Goal: Information Seeking & Learning: Learn about a topic

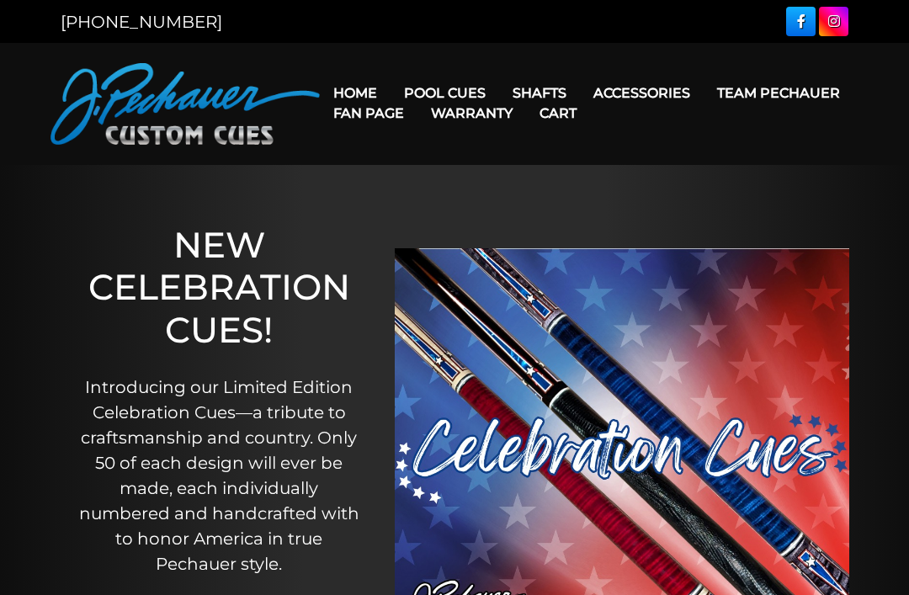
click at [704, 98] on link "Team Pechauer" at bounding box center [779, 93] width 150 height 43
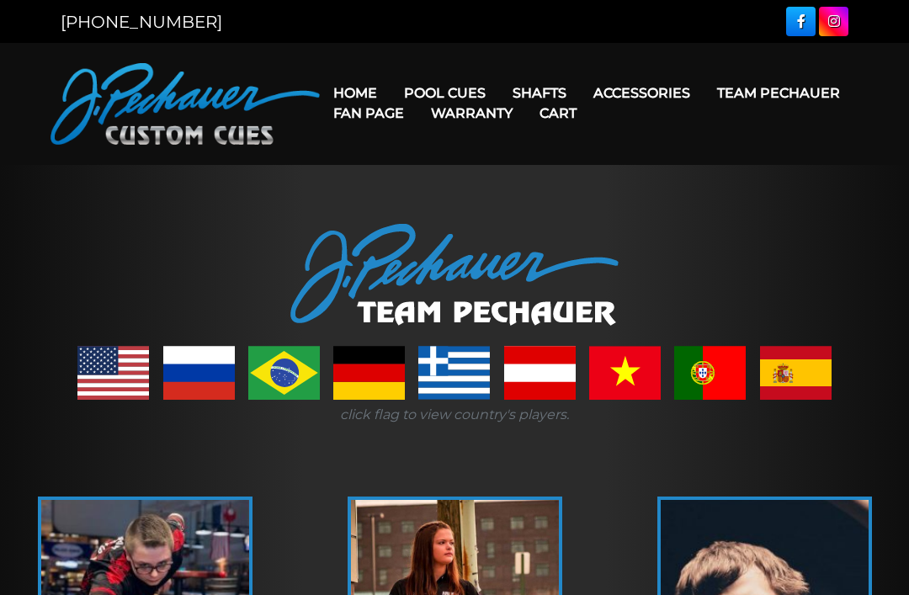
click at [722, 367] on link at bounding box center [710, 373] width 72 height 54
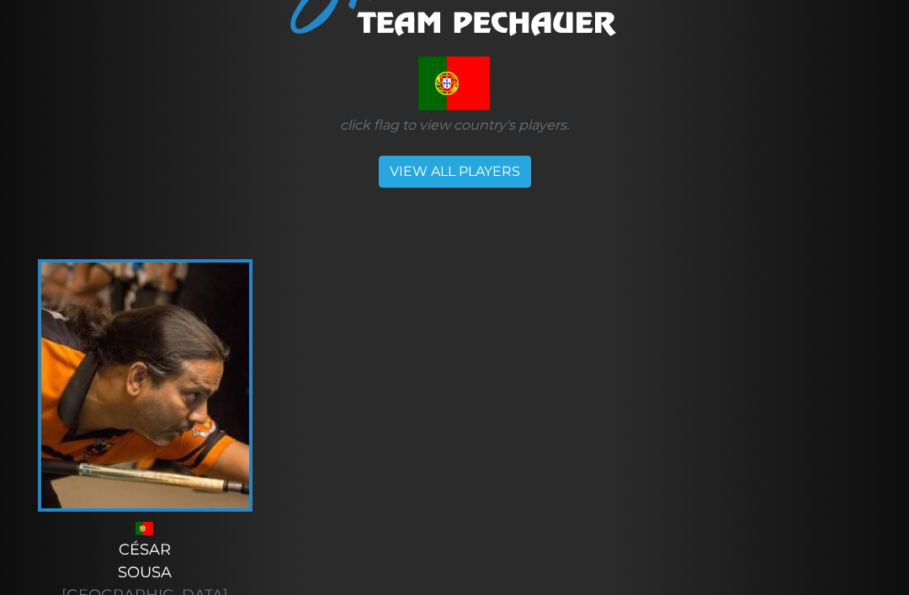
scroll to position [307, 0]
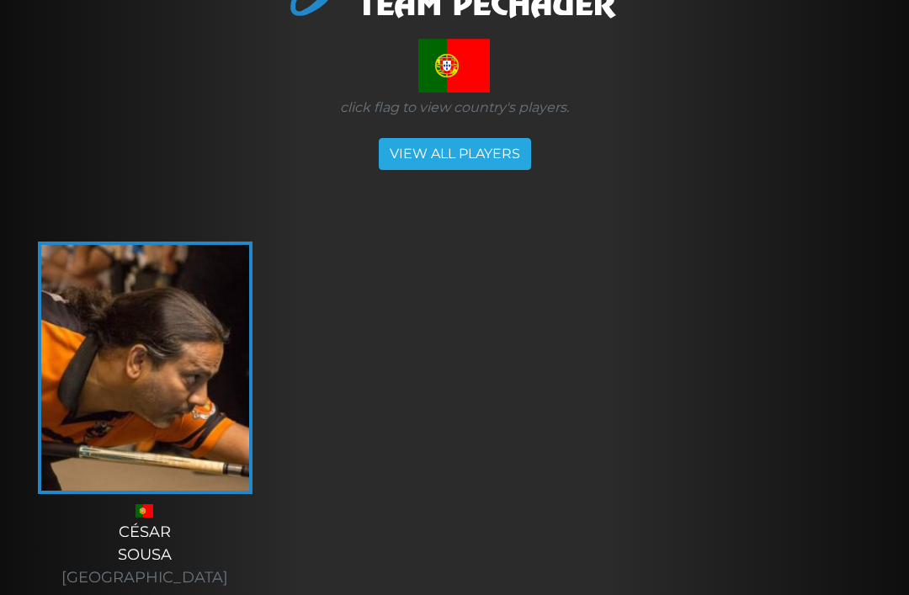
click at [173, 407] on img at bounding box center [145, 368] width 208 height 246
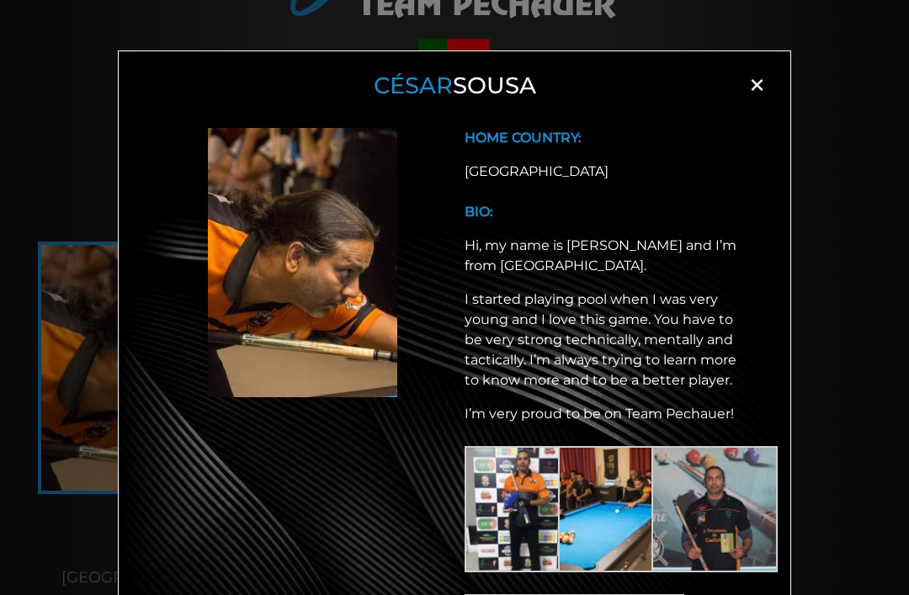
click at [748, 92] on span "×" at bounding box center [756, 84] width 25 height 25
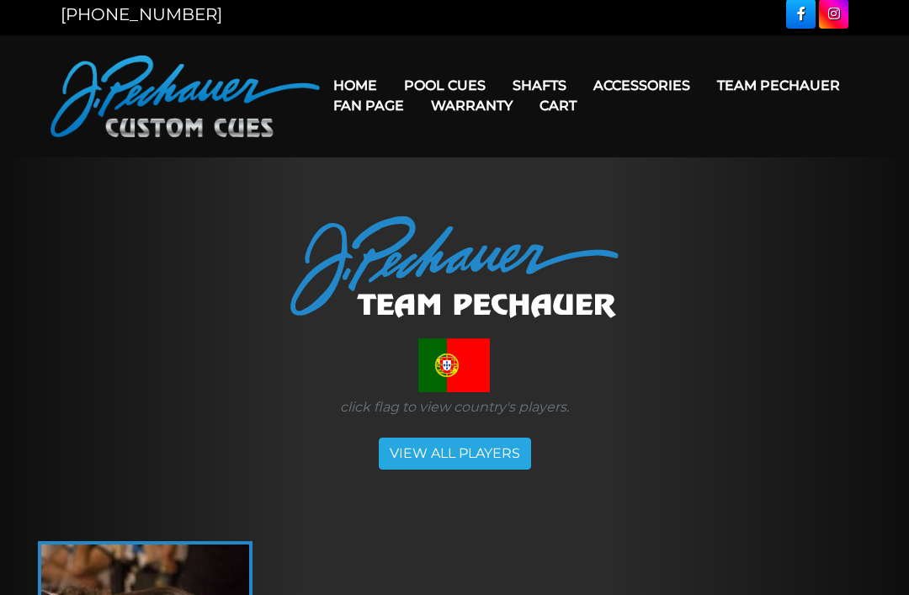
scroll to position [0, 0]
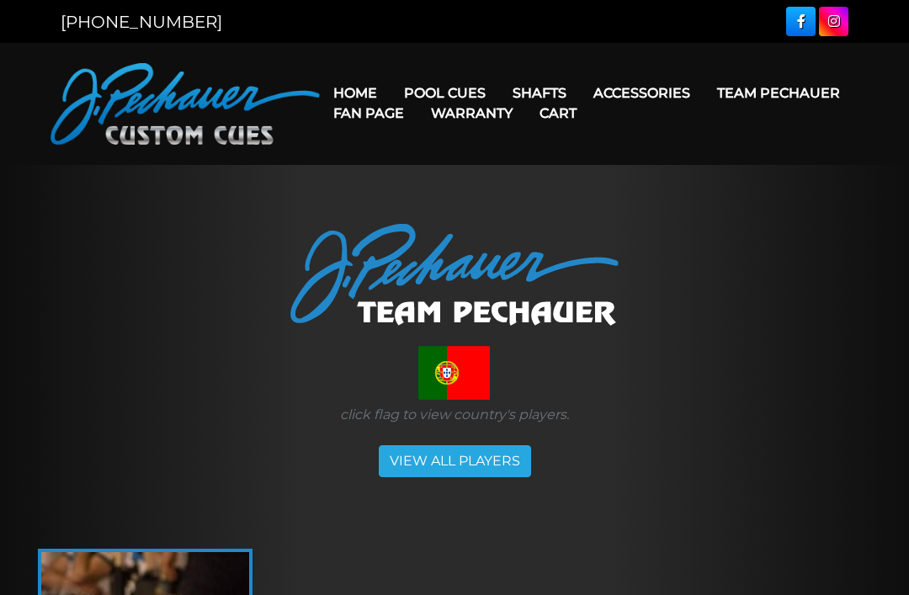
click at [542, 147] on link "JP Series (T) – NEW" at bounding box center [495, 141] width 207 height 24
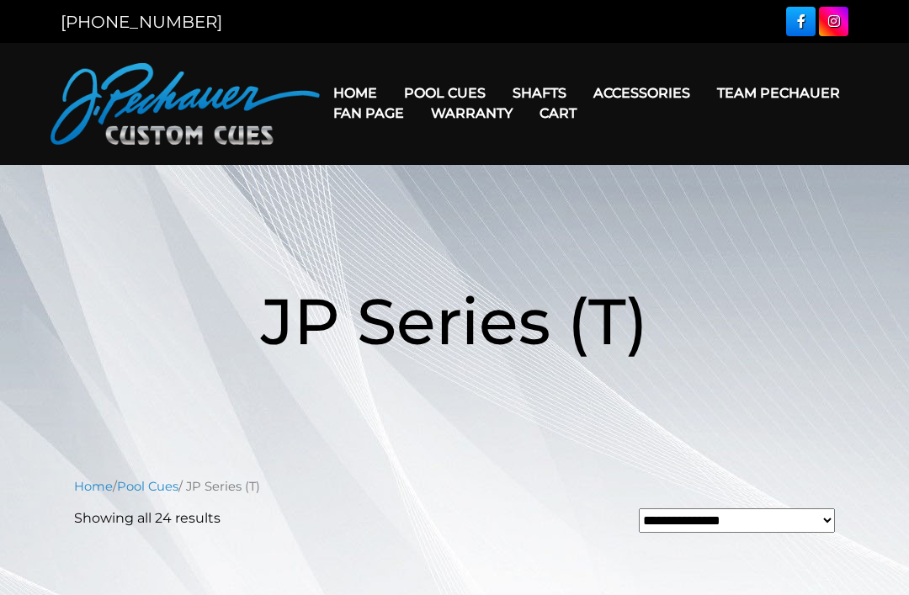
click at [418, 98] on link "Fan Page" at bounding box center [369, 113] width 98 height 43
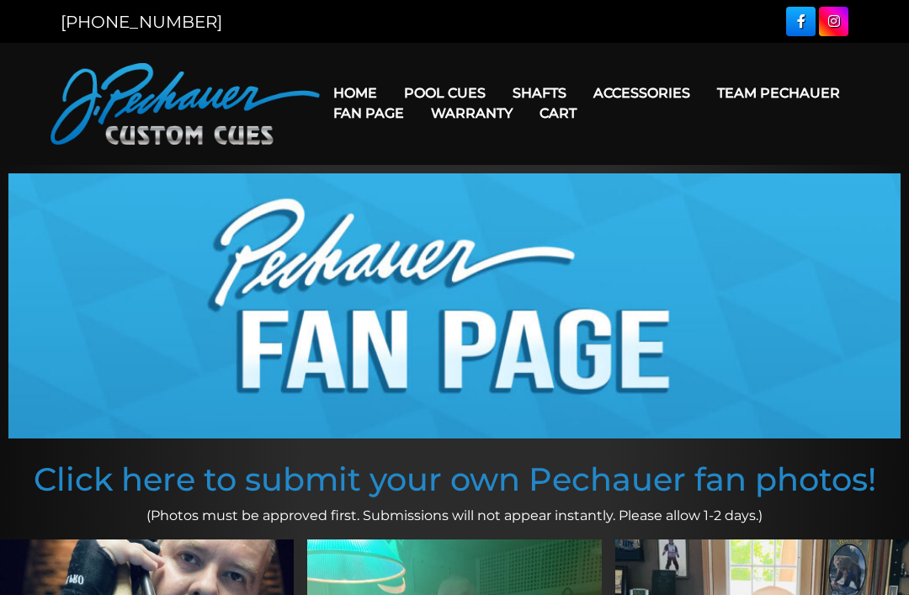
click at [537, 177] on link "Pro Series (R) – NEW" at bounding box center [495, 165] width 207 height 24
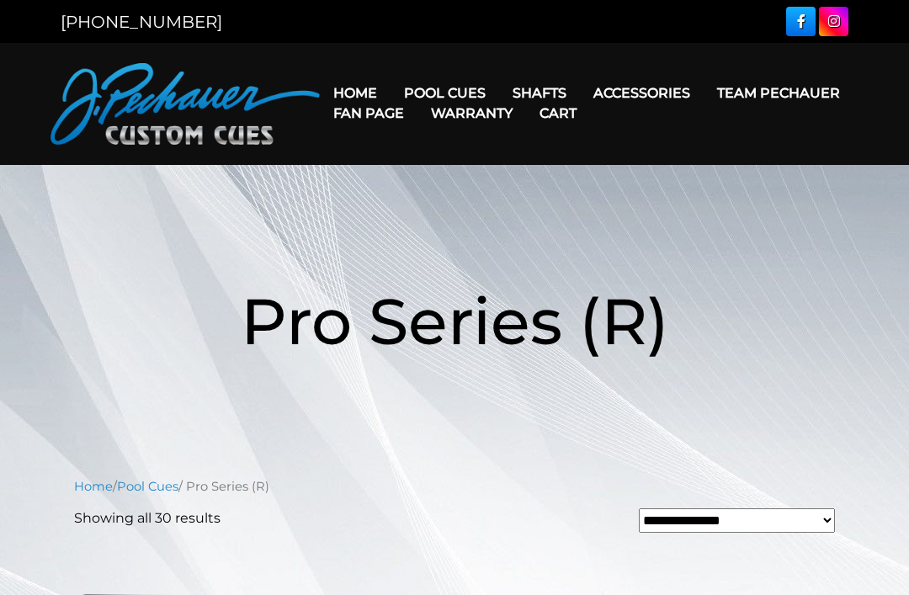
click at [545, 224] on link "Cues for a Cause" at bounding box center [495, 212] width 207 height 24
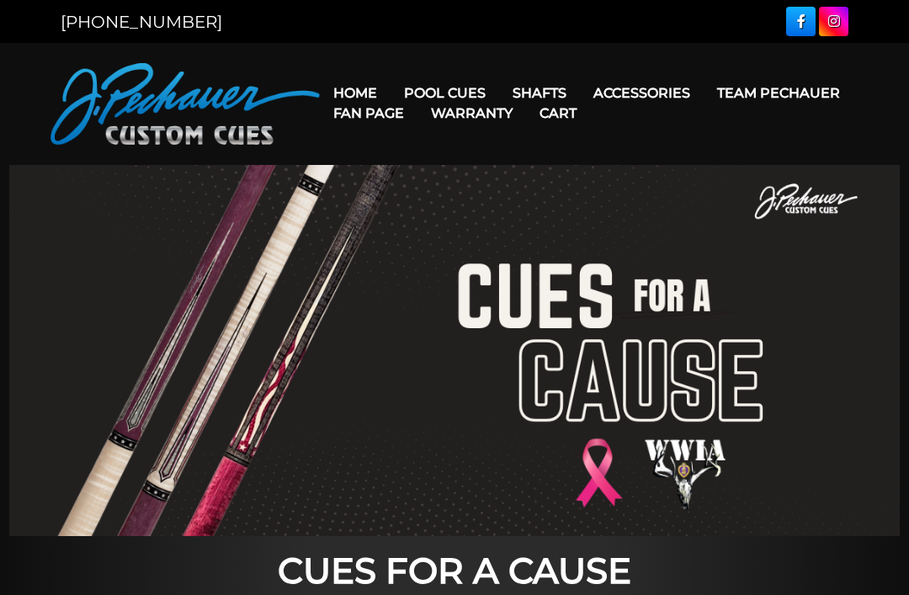
click at [548, 248] on link "People’s Choice Cues" at bounding box center [495, 237] width 207 height 24
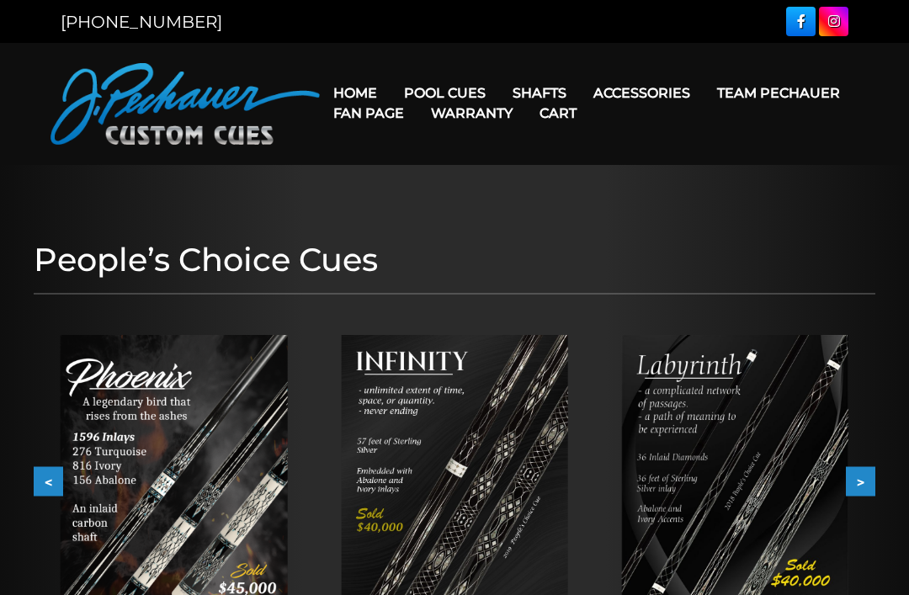
click at [556, 272] on link "Brett Favre Ltd Edition Cue" at bounding box center [495, 260] width 207 height 24
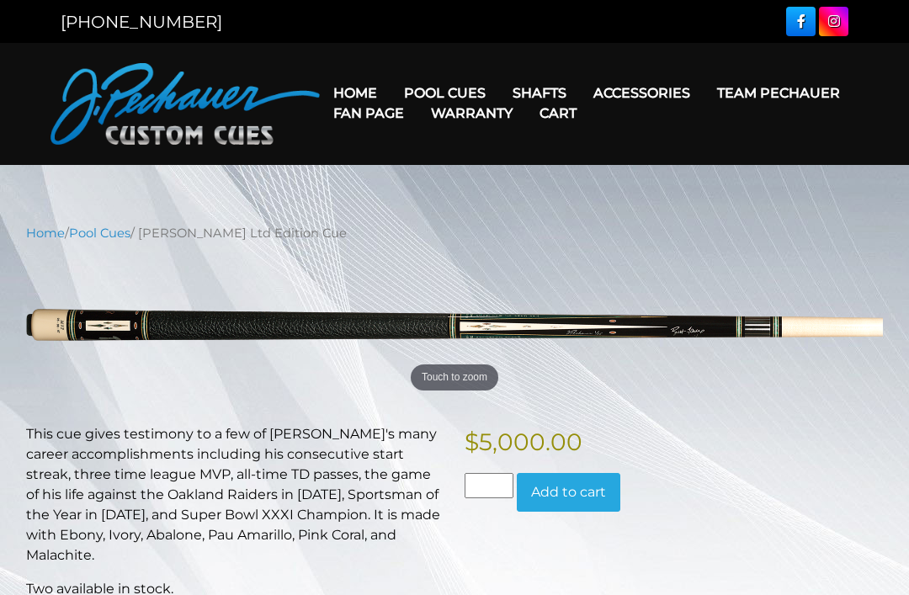
click at [525, 295] on link "Retired Cues" at bounding box center [495, 284] width 207 height 24
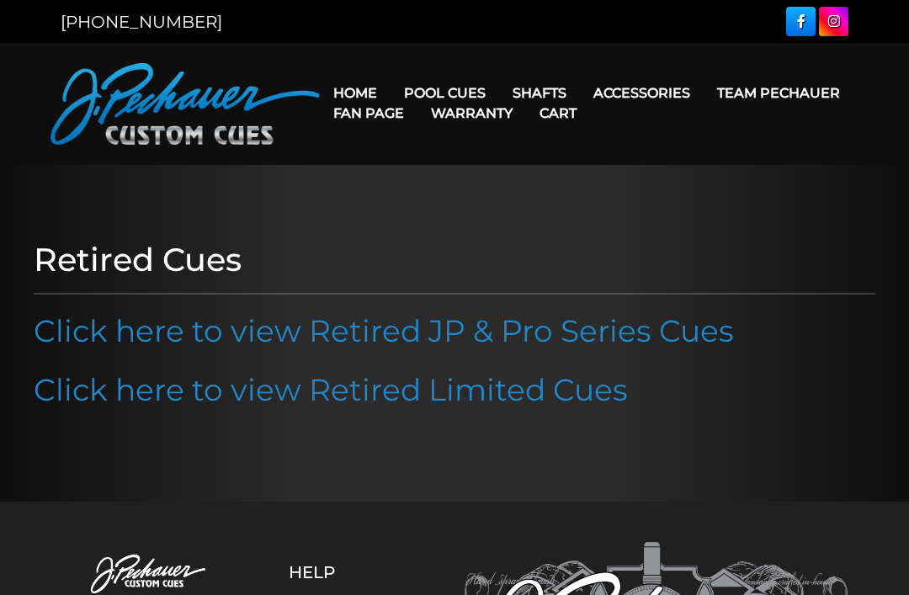
click at [544, 127] on link "Celebration Cue" at bounding box center [495, 117] width 207 height 24
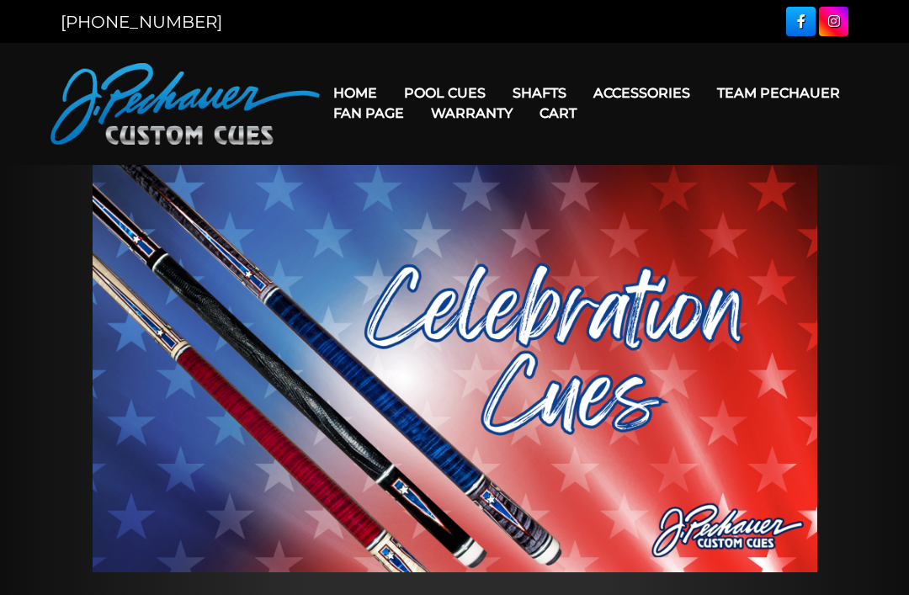
click at [731, 119] on link "Rogue 2 Carbon Fiber Shaft" at bounding box center [646, 117] width 290 height 24
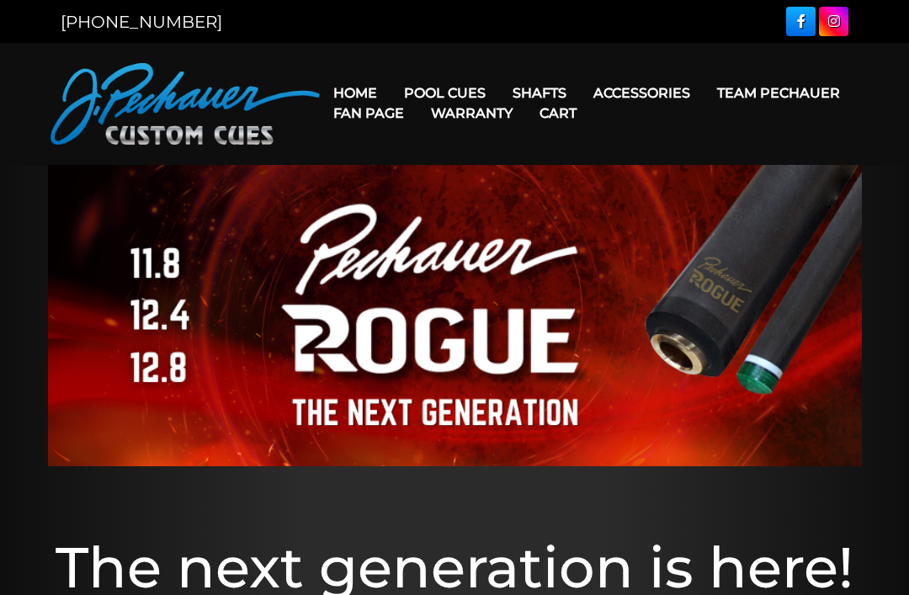
click at [9, 2] on div "[PHONE_NUMBER]" at bounding box center [454, 21] width 909 height 43
